Goal: Information Seeking & Learning: Understand process/instructions

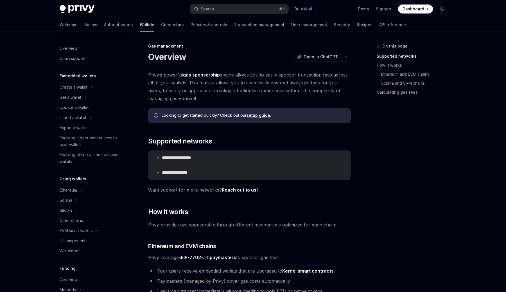
scroll to position [191, 0]
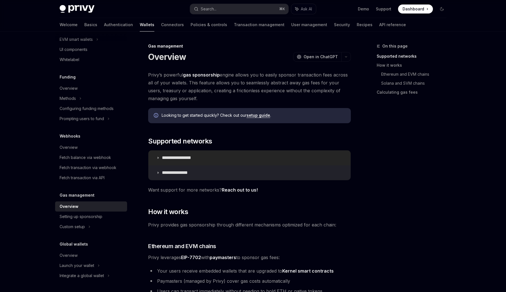
click at [200, 154] on summary "**********" at bounding box center [249, 157] width 202 height 15
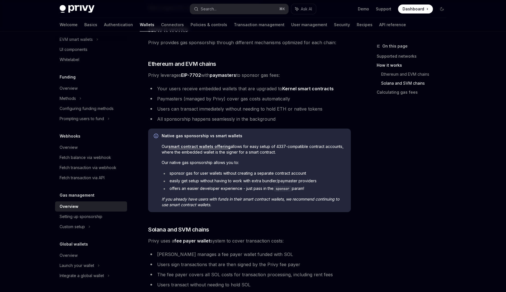
scroll to position [278, 0]
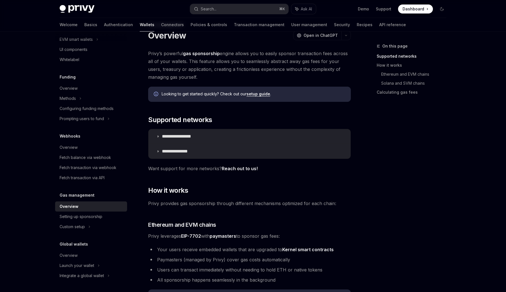
scroll to position [25, 0]
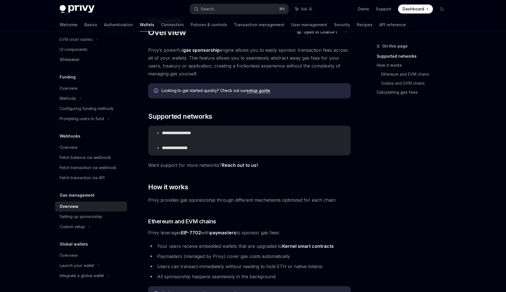
click at [259, 93] on span "Looking to get started quickly? Check out our setup guide ." at bounding box center [254, 91] width 184 height 6
click at [254, 89] on link "setup guide" at bounding box center [259, 90] width 24 height 5
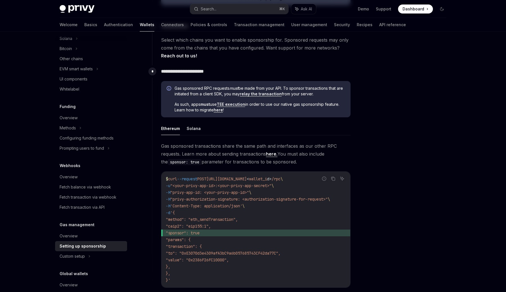
scroll to position [268, 0]
click at [258, 95] on link "relay the transaction" at bounding box center [261, 94] width 42 height 5
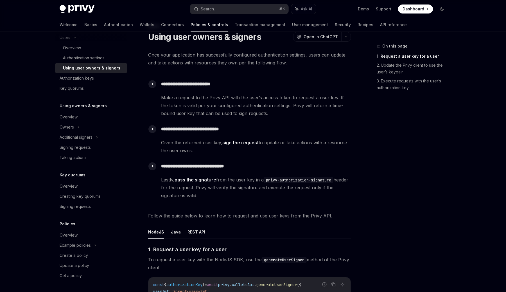
scroll to position [21, 0]
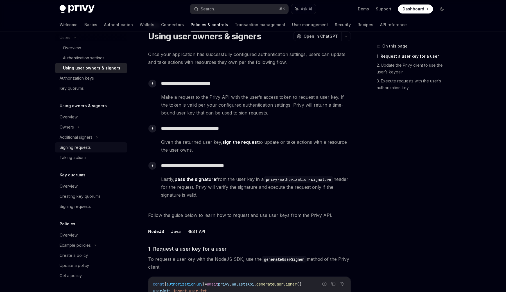
click at [107, 147] on div "Signing requests" at bounding box center [92, 147] width 64 height 7
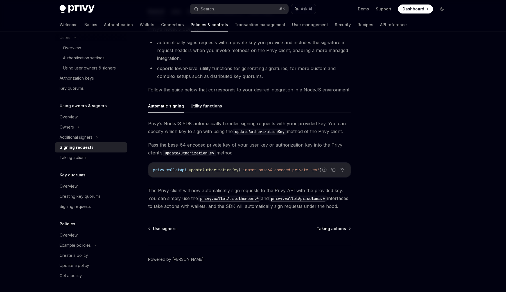
scroll to position [114, 0]
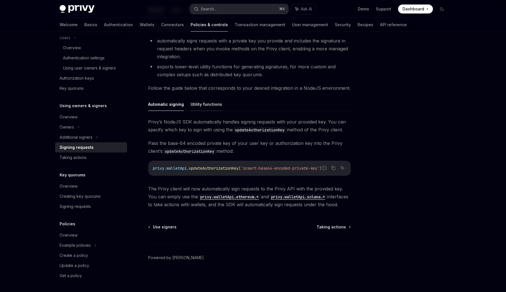
click at [205, 106] on button "Utility functions" at bounding box center [206, 104] width 31 height 13
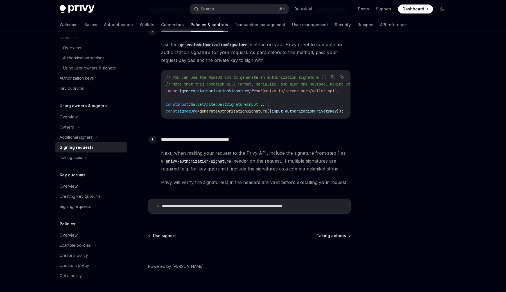
scroll to position [282, 0]
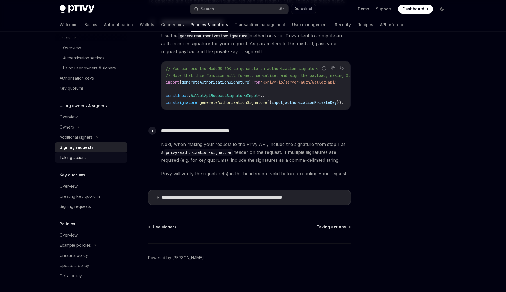
click at [81, 159] on div "Taking actions" at bounding box center [73, 157] width 27 height 7
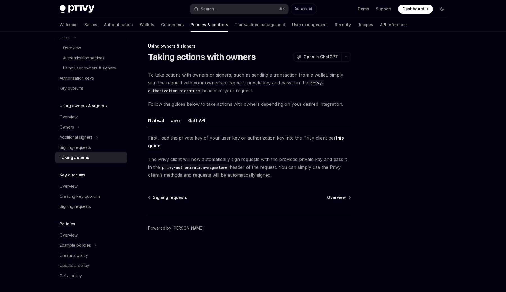
click at [220, 83] on span "To take actions with owners or signers, such as sending a transaction from a wa…" at bounding box center [249, 83] width 203 height 24
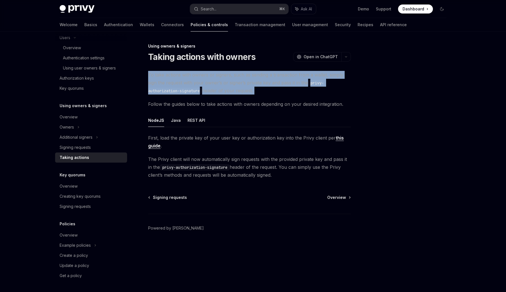
click at [249, 82] on span "To take actions with owners or signers, such as sending a transaction from a wa…" at bounding box center [249, 83] width 203 height 24
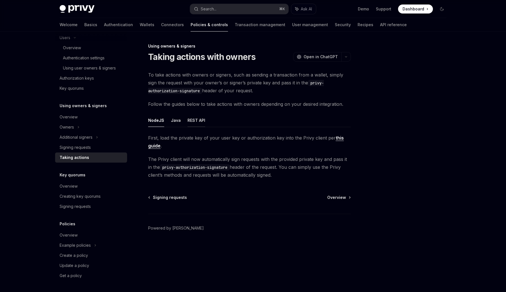
click at [196, 118] on button "REST API" at bounding box center [197, 120] width 18 height 13
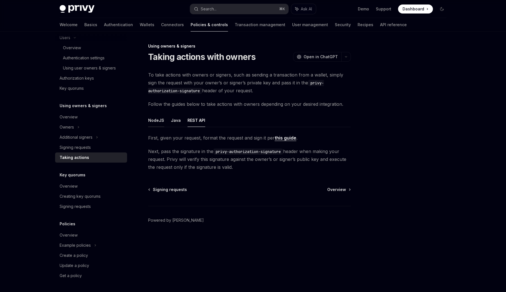
click at [152, 121] on button "NodeJS" at bounding box center [156, 120] width 16 height 13
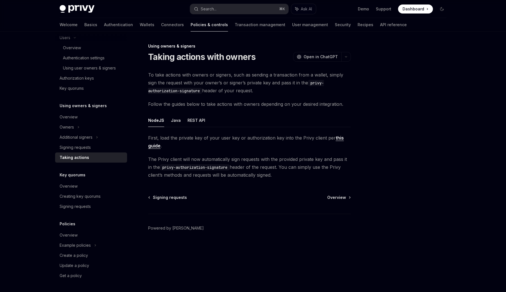
click at [156, 147] on link "this guide" at bounding box center [246, 142] width 196 height 14
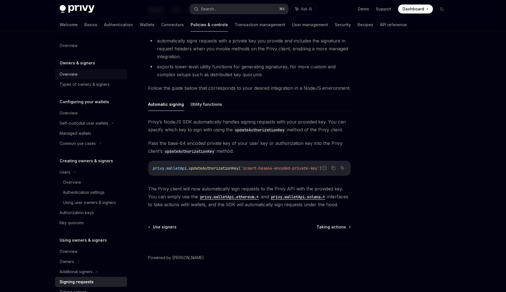
click at [81, 74] on div "Overview" at bounding box center [92, 74] width 64 height 7
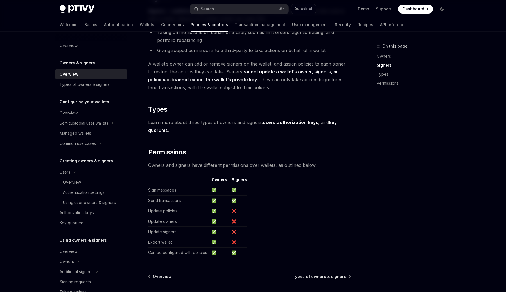
scroll to position [419, 0]
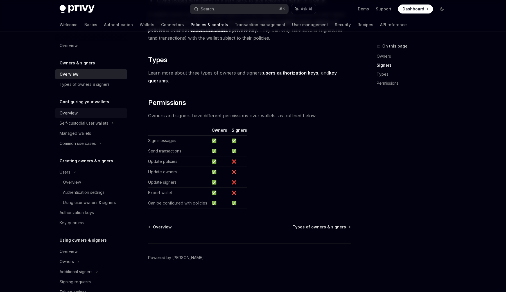
click at [90, 113] on div "Overview" at bounding box center [92, 113] width 64 height 7
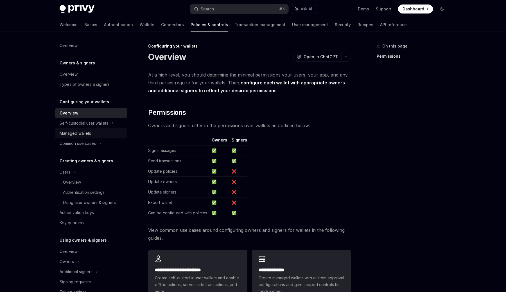
click at [90, 133] on div "Managed wallets" at bounding box center [75, 133] width 31 height 7
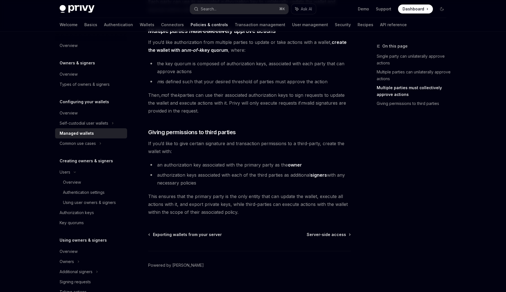
scroll to position [228, 0]
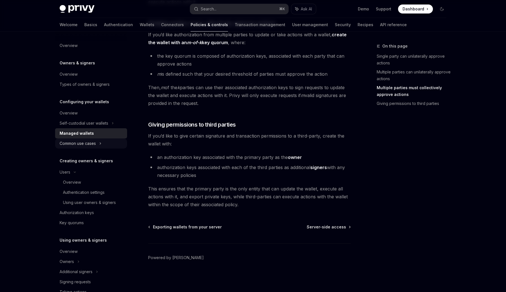
click at [87, 139] on div "Common use cases" at bounding box center [91, 143] width 72 height 10
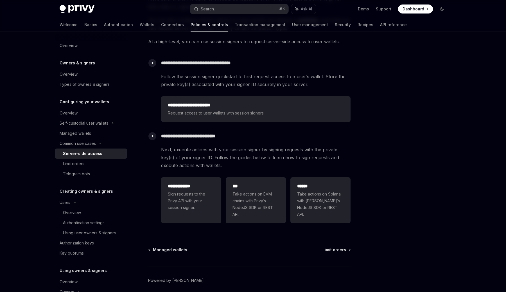
scroll to position [103, 0]
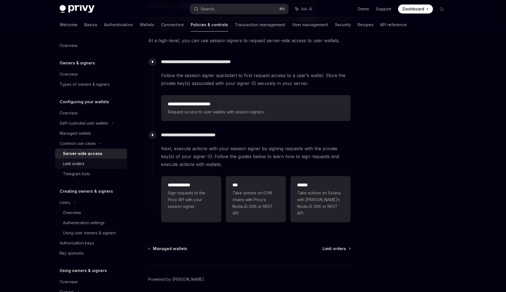
click at [97, 161] on div "Limit orders" at bounding box center [93, 163] width 61 height 7
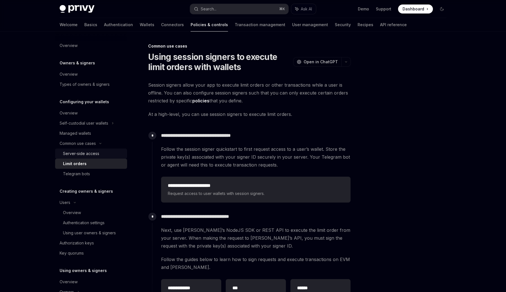
click at [100, 154] on div "Server-side access" at bounding box center [93, 153] width 61 height 7
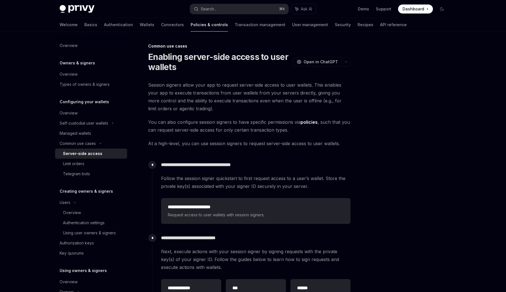
type textarea "*"
